Goal: Find specific page/section: Find specific page/section

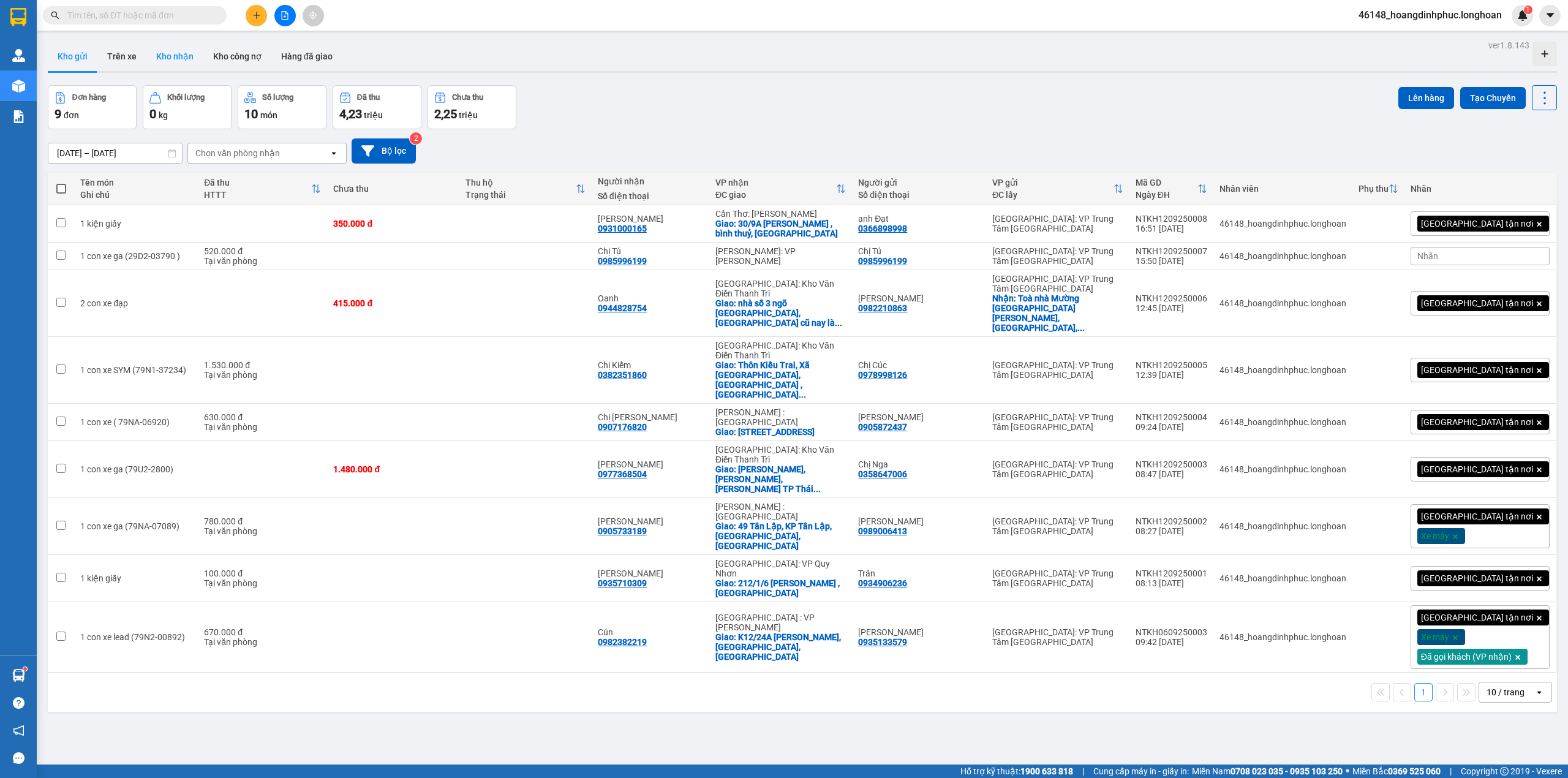
click at [175, 69] on button "Kho nhận" at bounding box center [175, 57] width 57 height 29
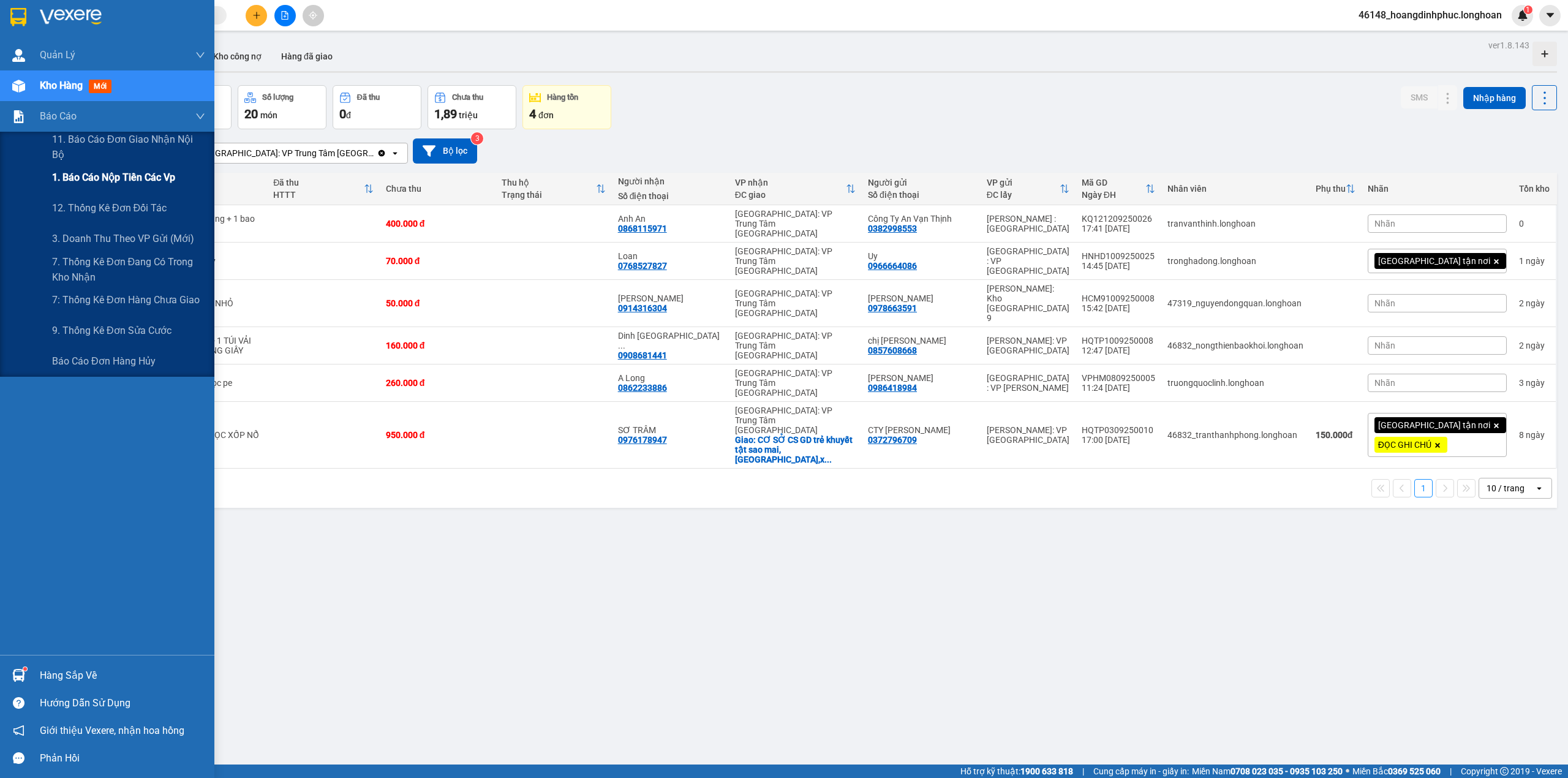
click at [99, 175] on span "1. Báo cáo nộp tiền các vp" at bounding box center [113, 177] width 123 height 15
